Goal: Find specific page/section: Find specific page/section

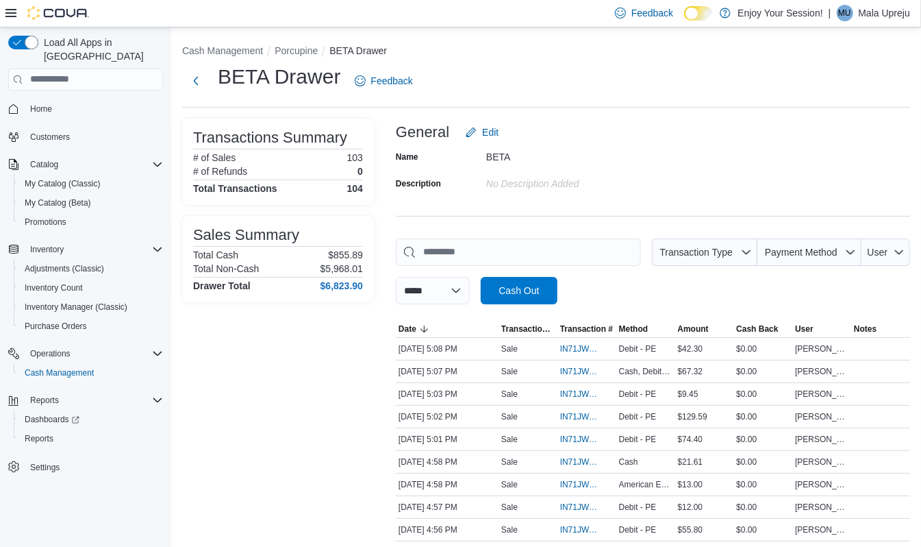
click at [623, 140] on div "General Edit" at bounding box center [653, 132] width 515 height 27
